Goal: Navigation & Orientation: Find specific page/section

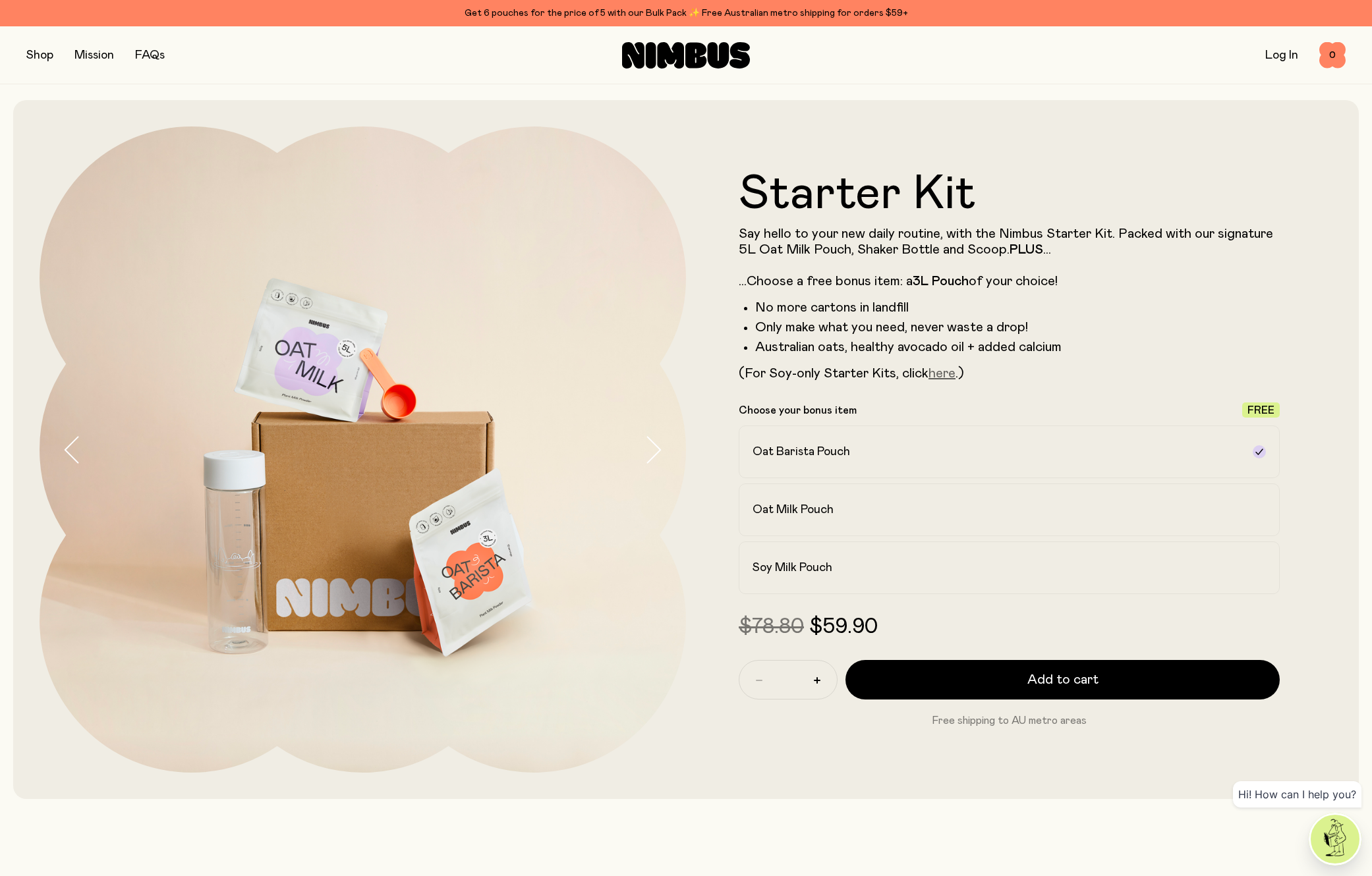
click at [944, 374] on link "here" at bounding box center [942, 374] width 27 height 13
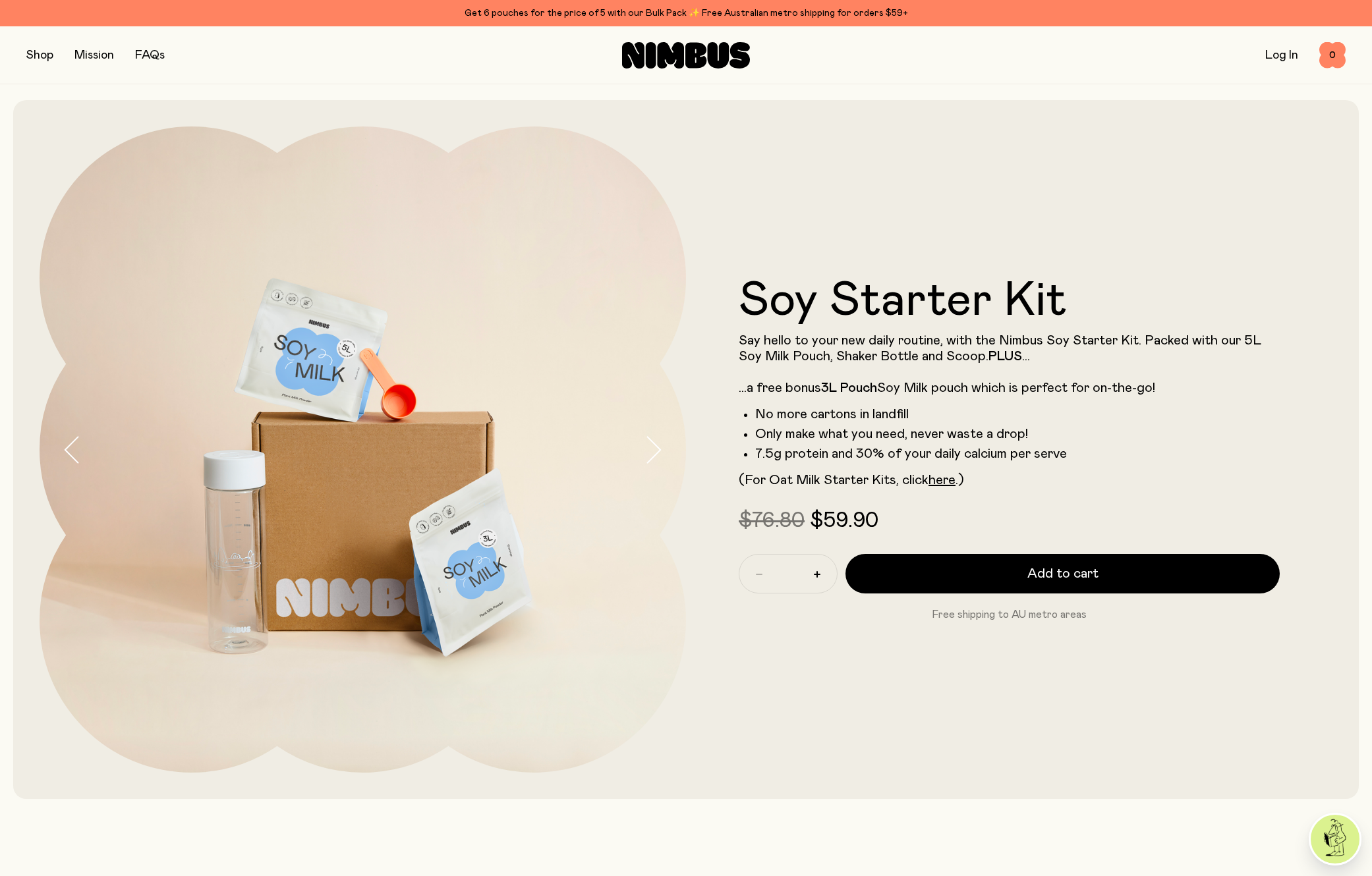
click at [94, 56] on link "Mission" at bounding box center [94, 55] width 39 height 12
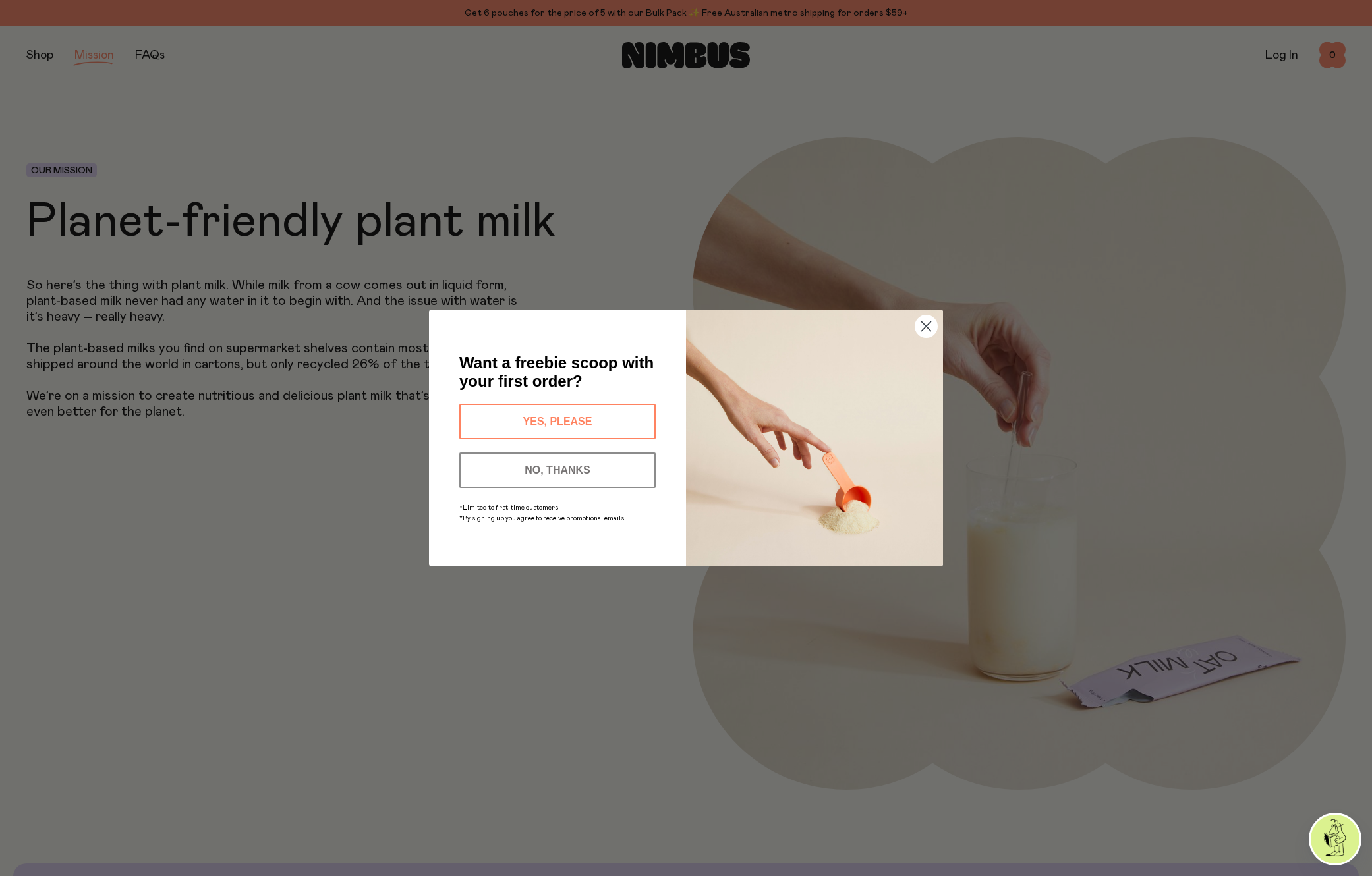
click at [921, 324] on circle "Close dialog" at bounding box center [926, 326] width 22 height 22
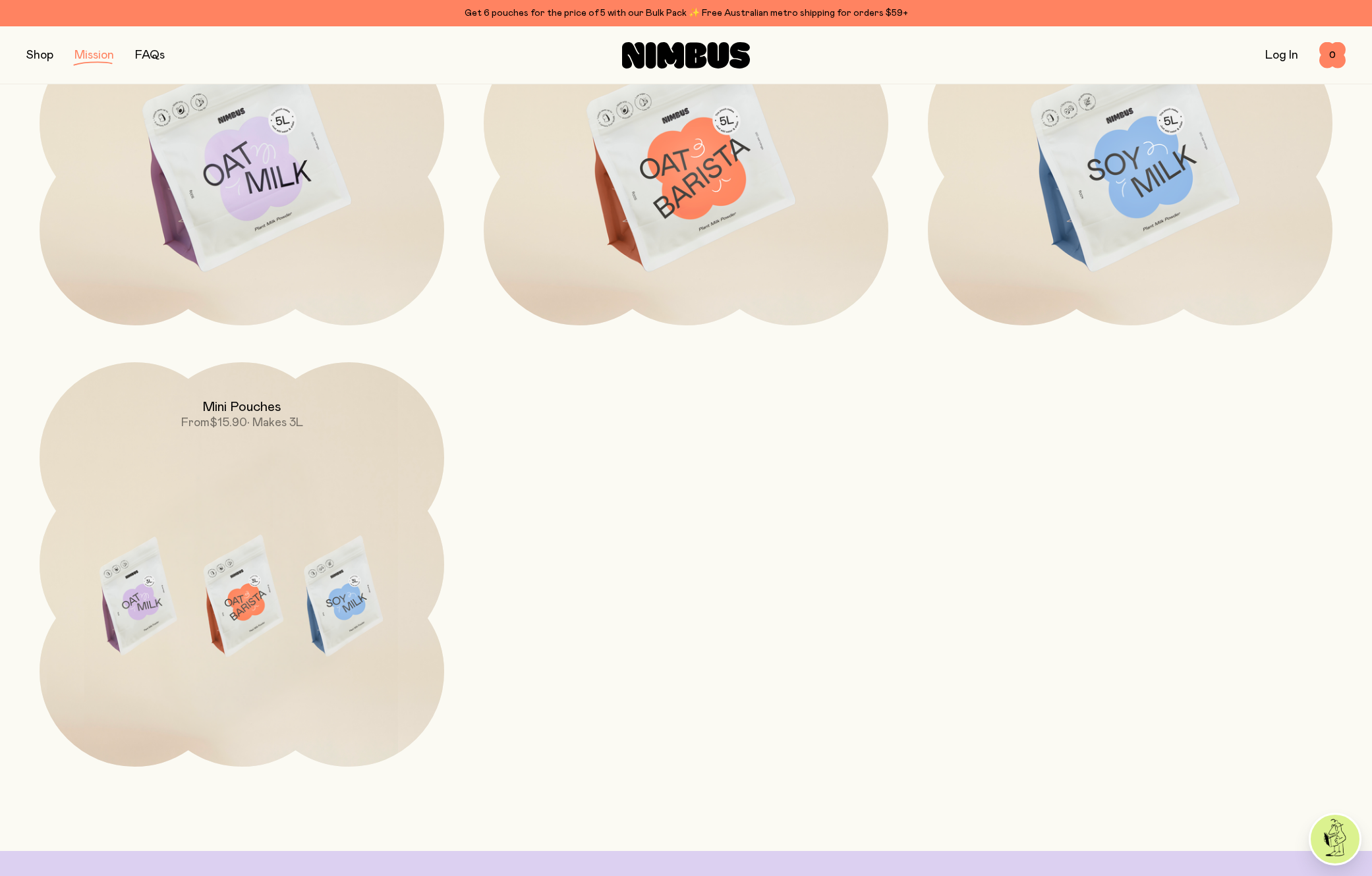
scroll to position [3273, 0]
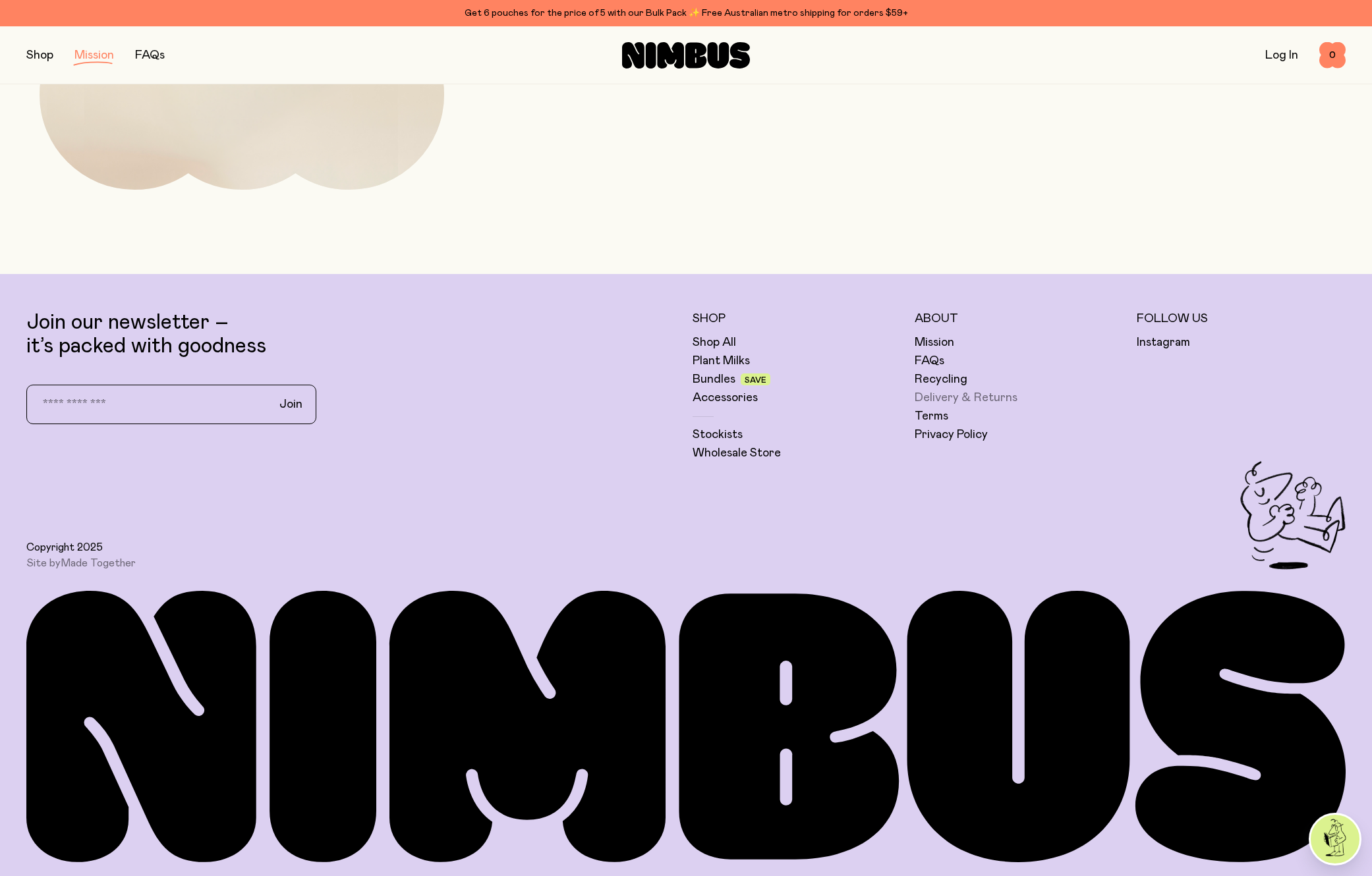
click at [938, 398] on link "Delivery & Returns" at bounding box center [966, 397] width 103 height 16
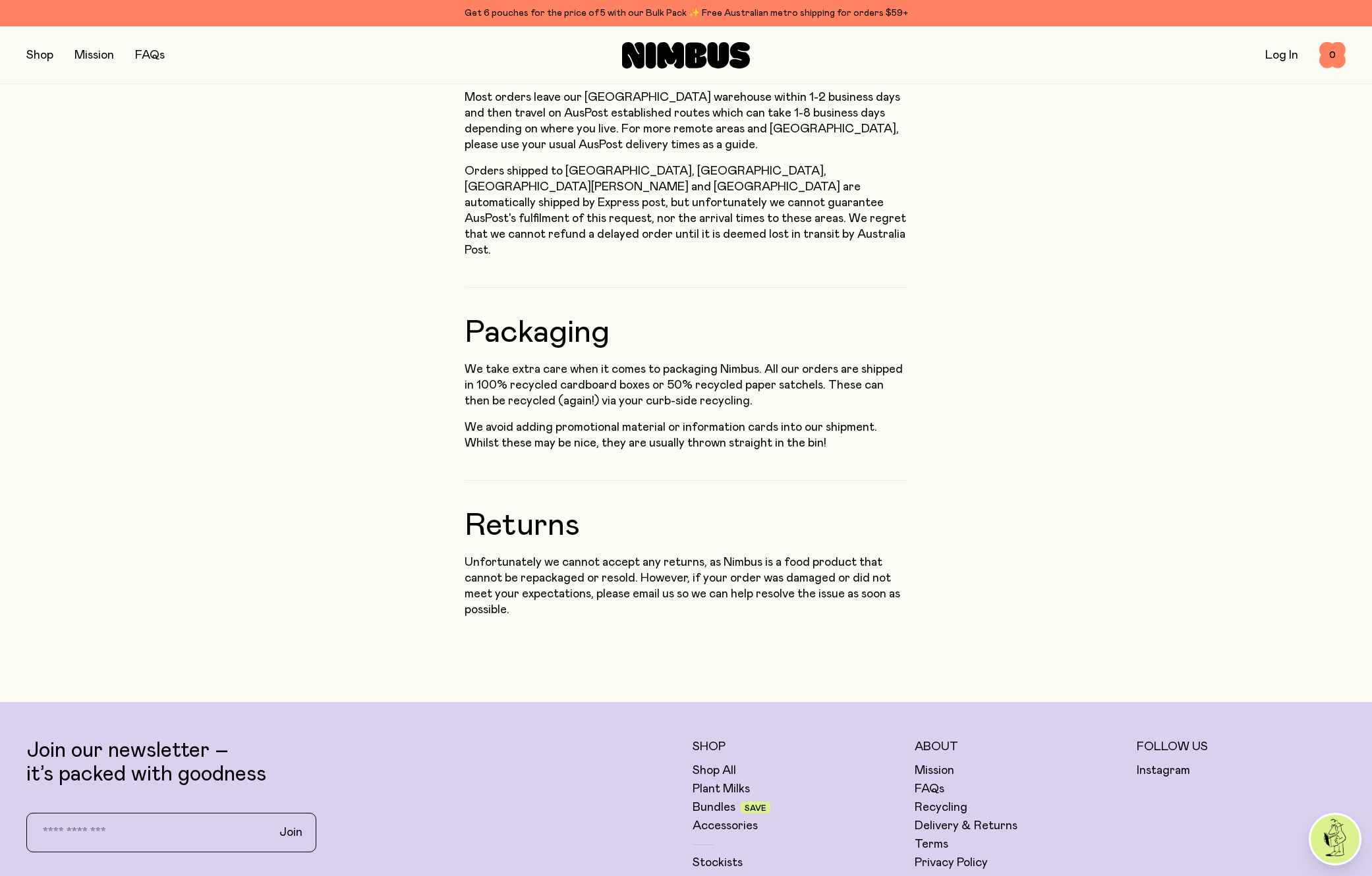
scroll to position [1381, 0]
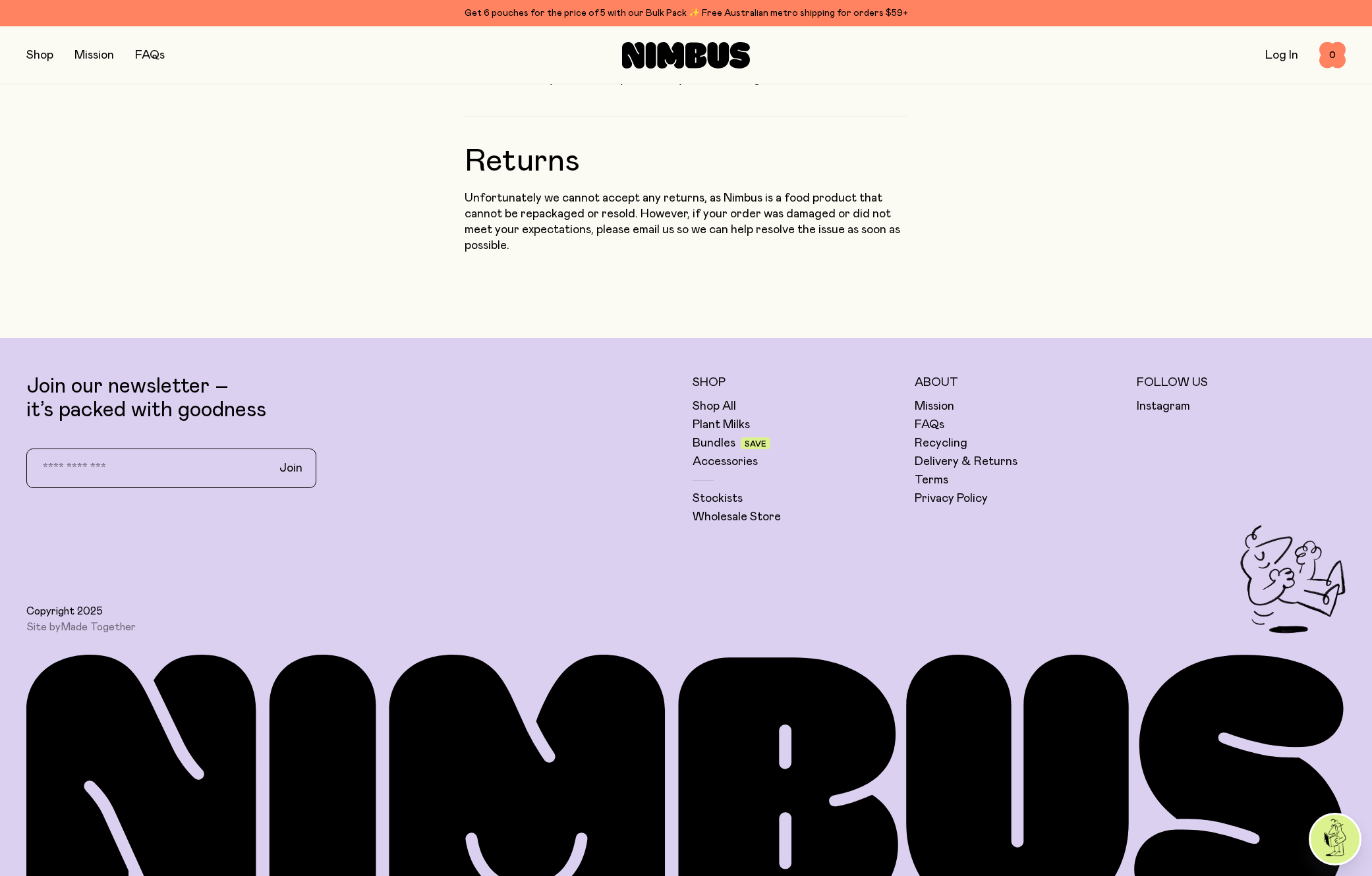
click at [1340, 838] on img at bounding box center [1335, 839] width 49 height 49
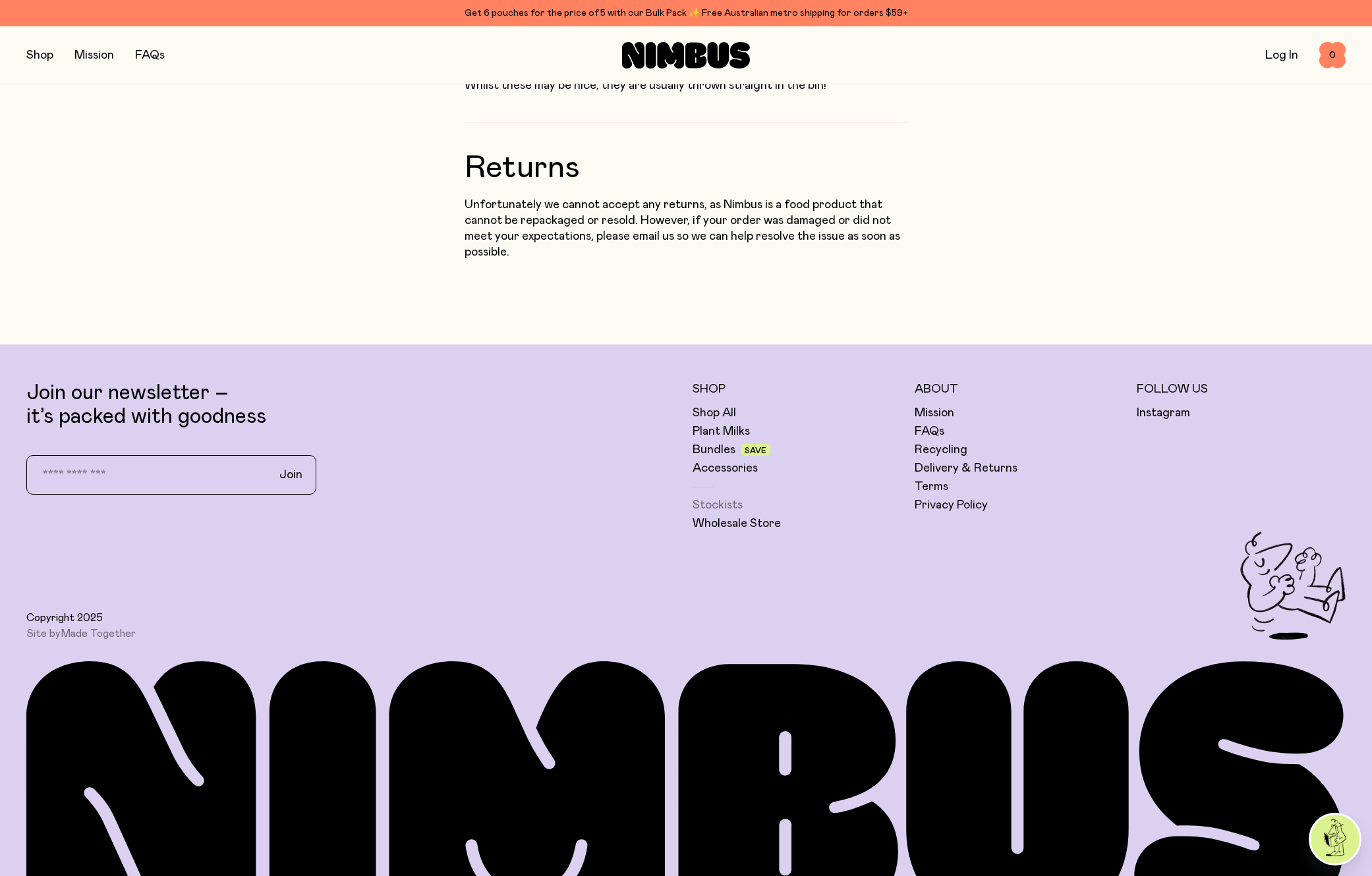
click at [721, 497] on link "Stockists" at bounding box center [718, 505] width 50 height 16
